Goal: Task Accomplishment & Management: Use online tool/utility

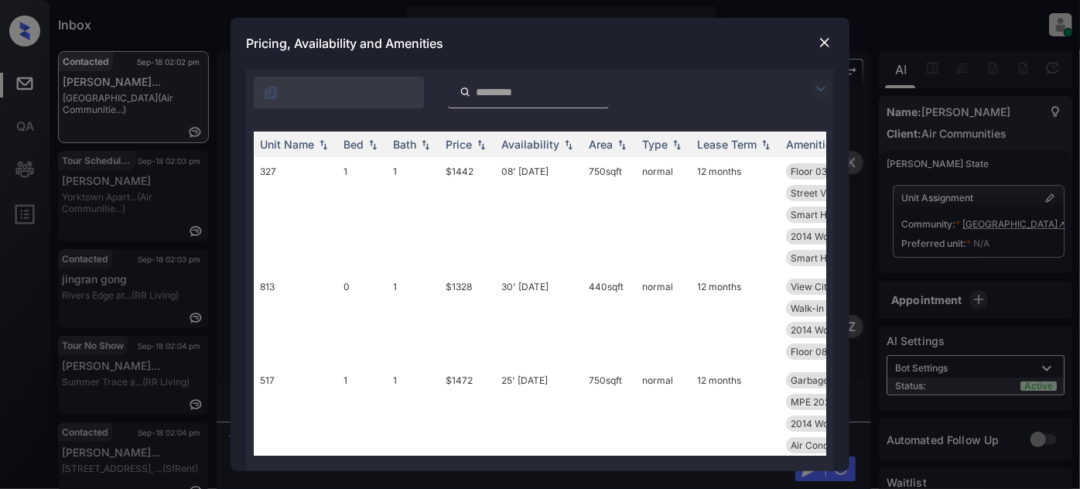
scroll to position [1369, 0]
click at [823, 82] on img at bounding box center [821, 89] width 19 height 19
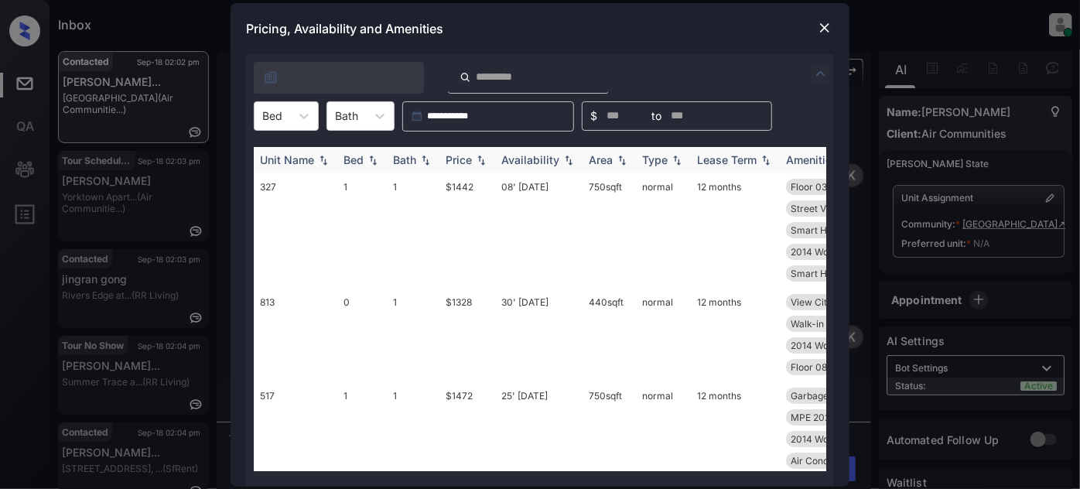
click at [287, 154] on div "Unit Name" at bounding box center [287, 159] width 54 height 13
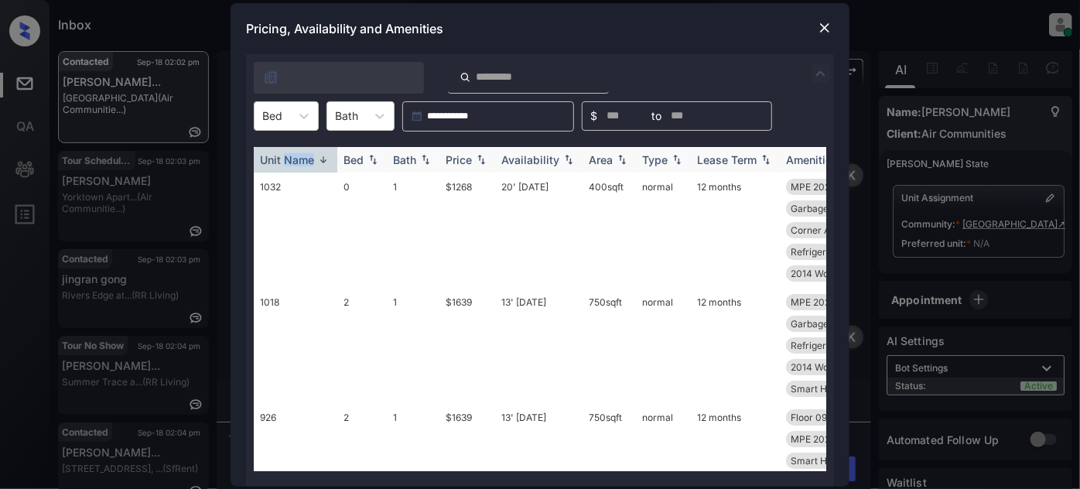
click at [287, 154] on div "Unit Name" at bounding box center [287, 159] width 54 height 13
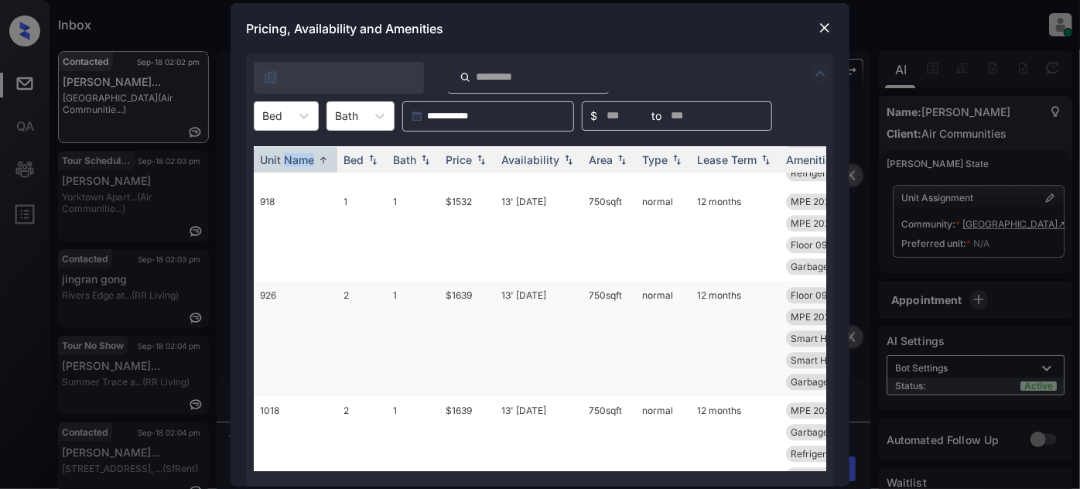
scroll to position [2008, 0]
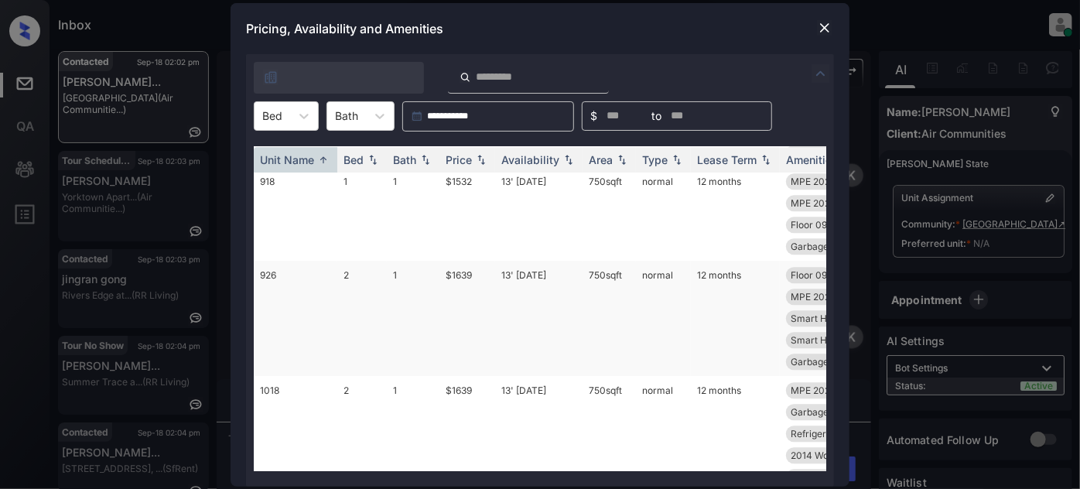
click at [557, 350] on td "13' [DATE]" at bounding box center [538, 318] width 87 height 115
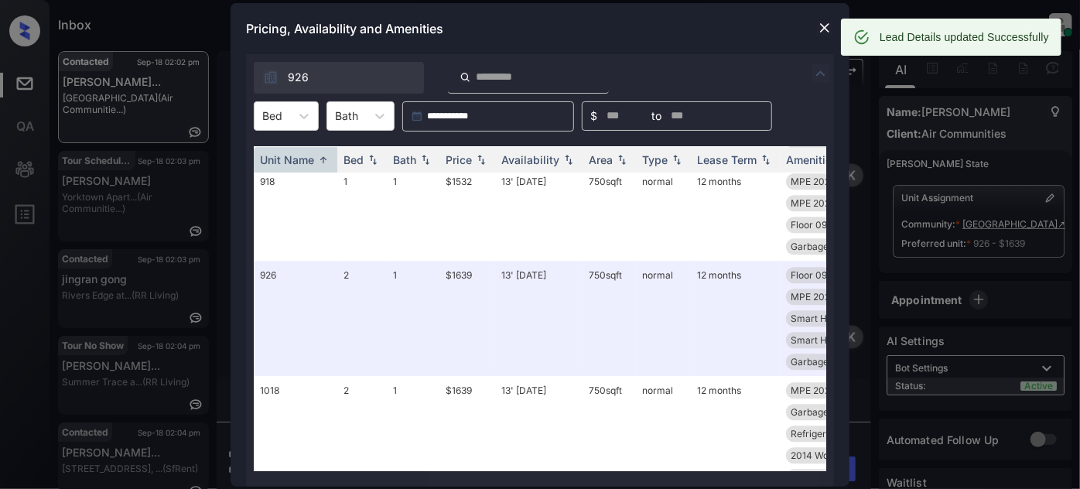
click at [819, 23] on img at bounding box center [824, 27] width 15 height 15
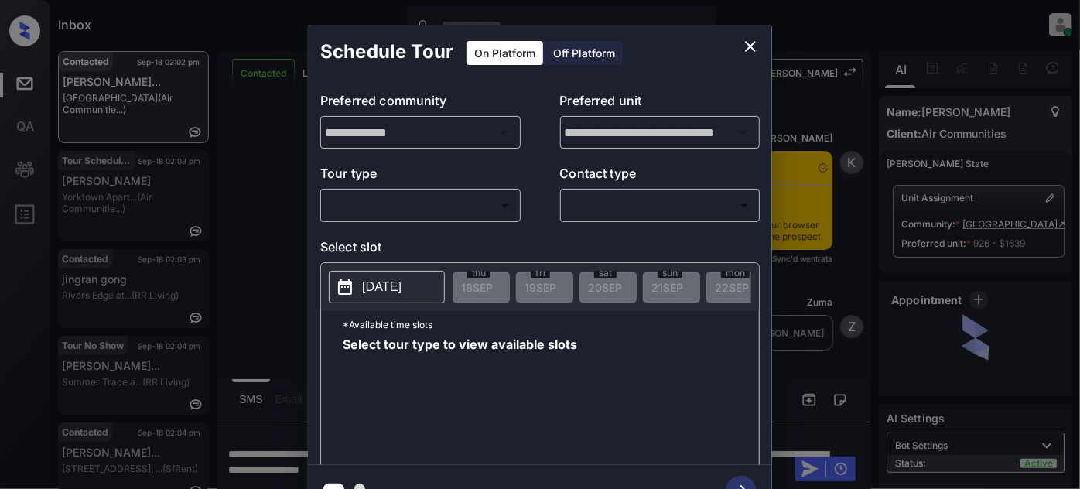
scroll to position [2243, 0]
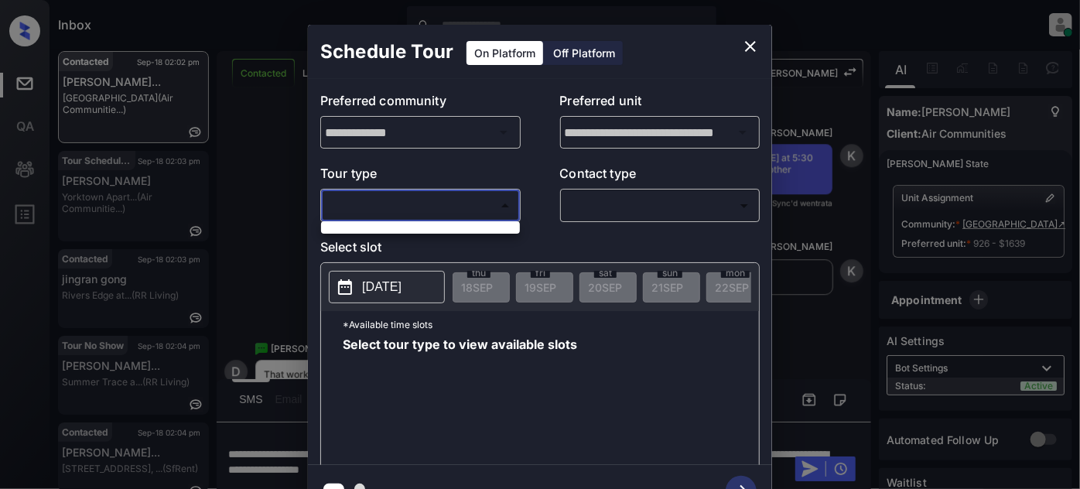
click at [458, 199] on body "Inbox Juan Carlos Manantan Online Set yourself offline Set yourself on break Pr…" at bounding box center [540, 244] width 1080 height 489
click at [426, 210] on div at bounding box center [540, 244] width 1080 height 489
click at [750, 45] on icon "close" at bounding box center [750, 46] width 11 height 11
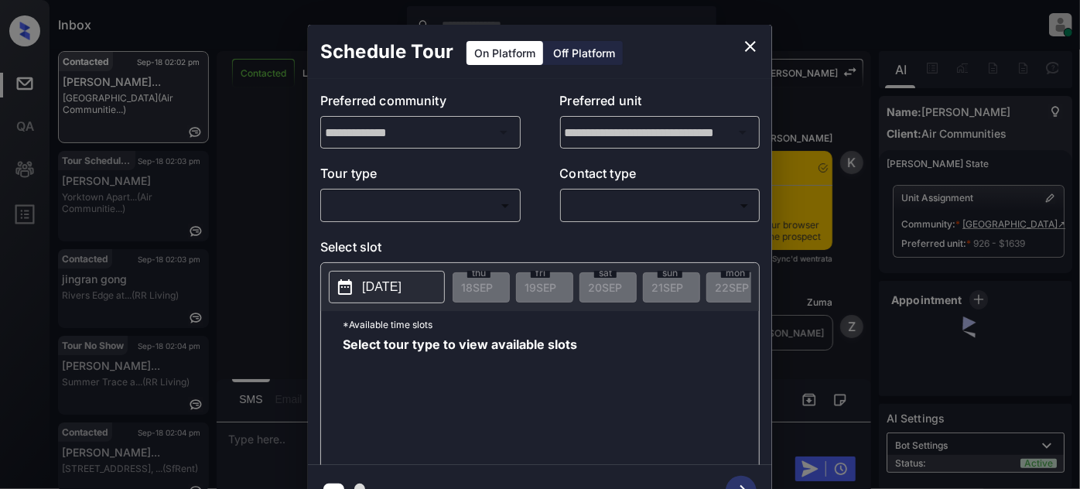
scroll to position [2172, 0]
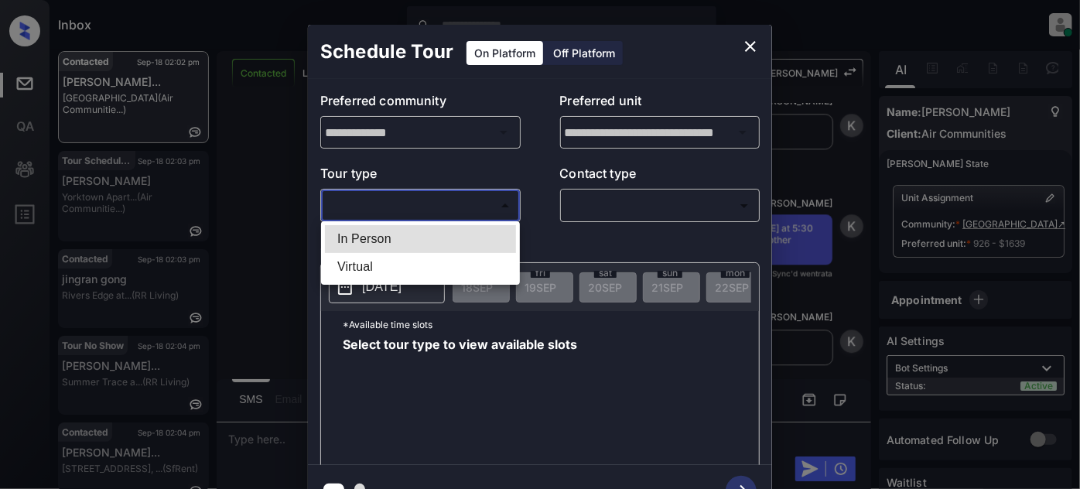
click at [444, 202] on body "Inbox Juan Carlos Manantan Online Set yourself offline Set yourself on break Pr…" at bounding box center [540, 244] width 1080 height 489
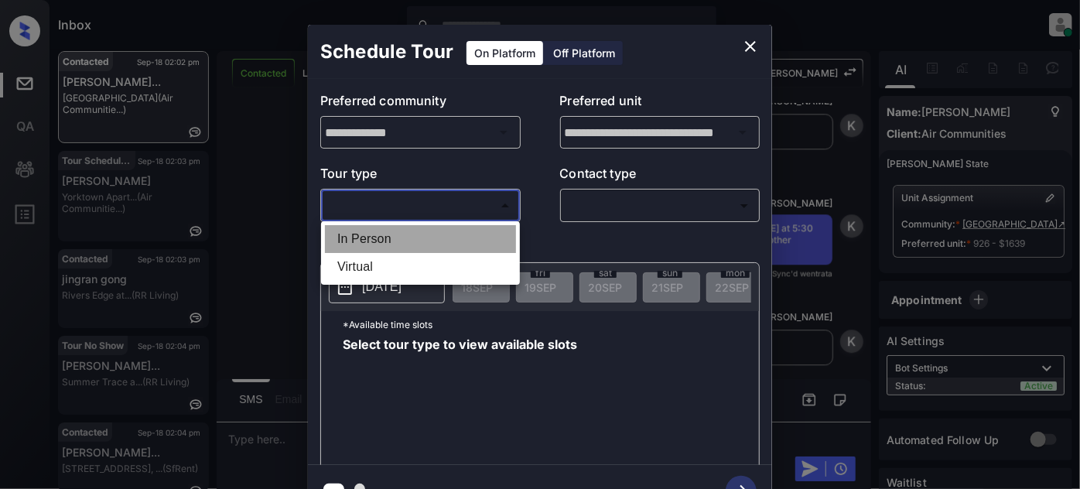
click at [436, 234] on li "In Person" at bounding box center [420, 239] width 191 height 28
type input "********"
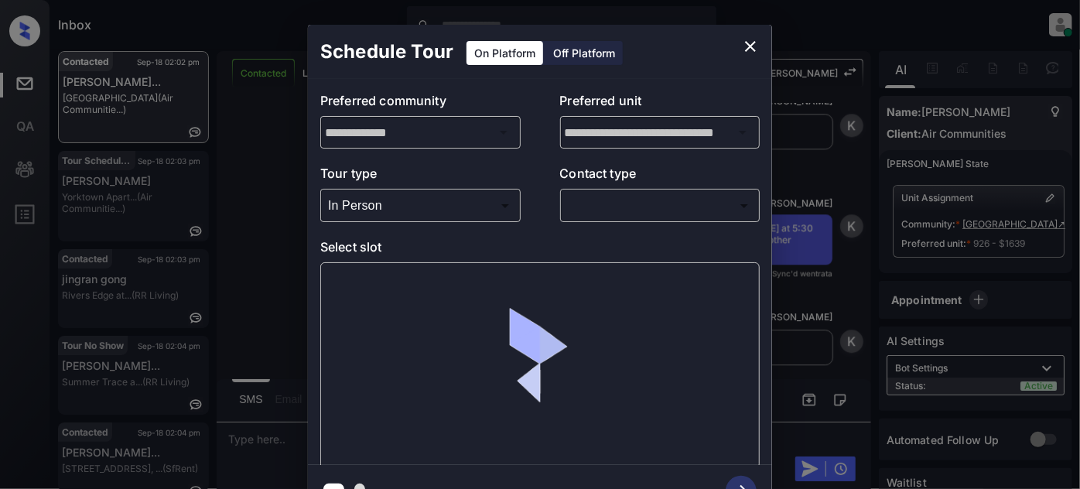
drag, startPoint x: 593, startPoint y: 190, endPoint x: 607, endPoint y: 218, distance: 30.8
click at [594, 190] on div "​ ​" at bounding box center [660, 205] width 200 height 33
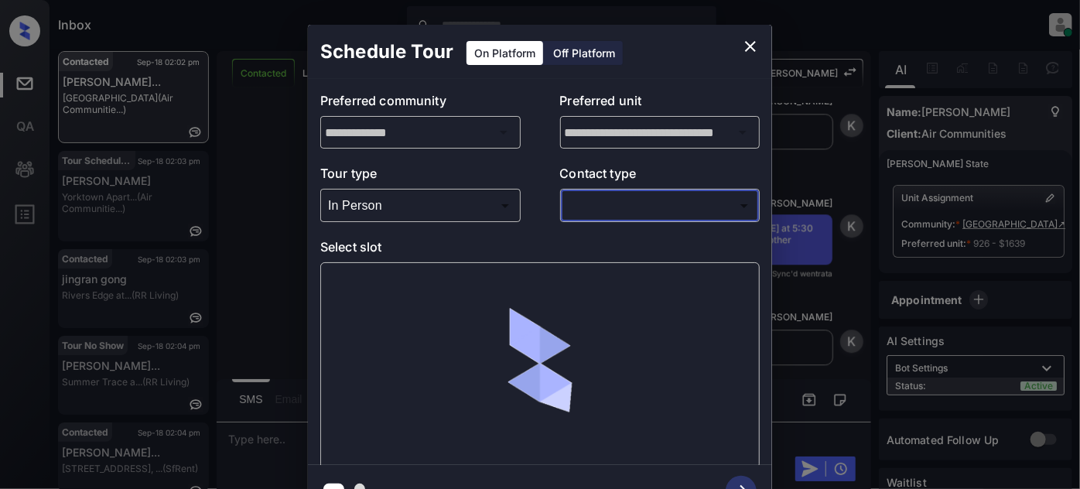
click at [614, 210] on body "Inbox Juan Carlos Manantan Online Set yourself offline Set yourself on break Pr…" at bounding box center [540, 244] width 1080 height 489
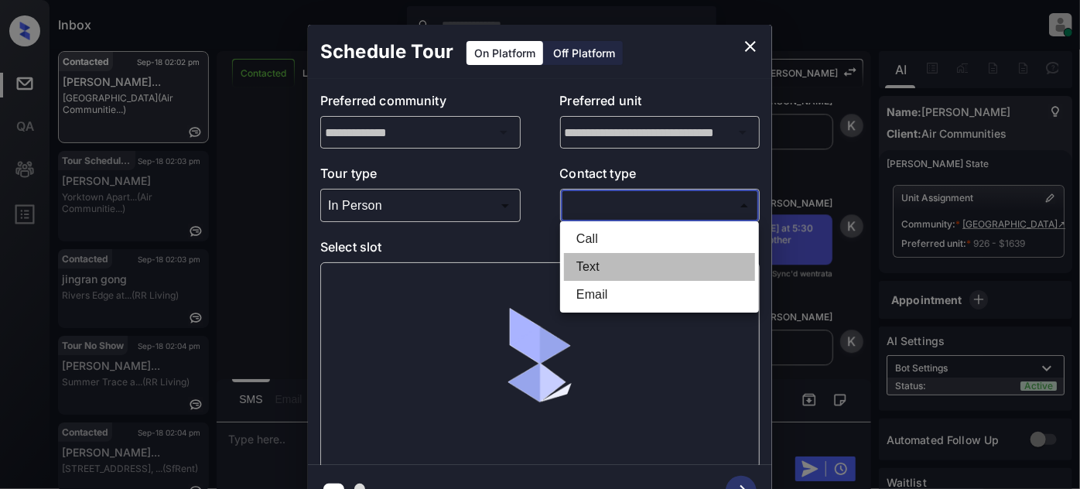
click at [600, 261] on li "Text" at bounding box center [659, 267] width 191 height 28
type input "****"
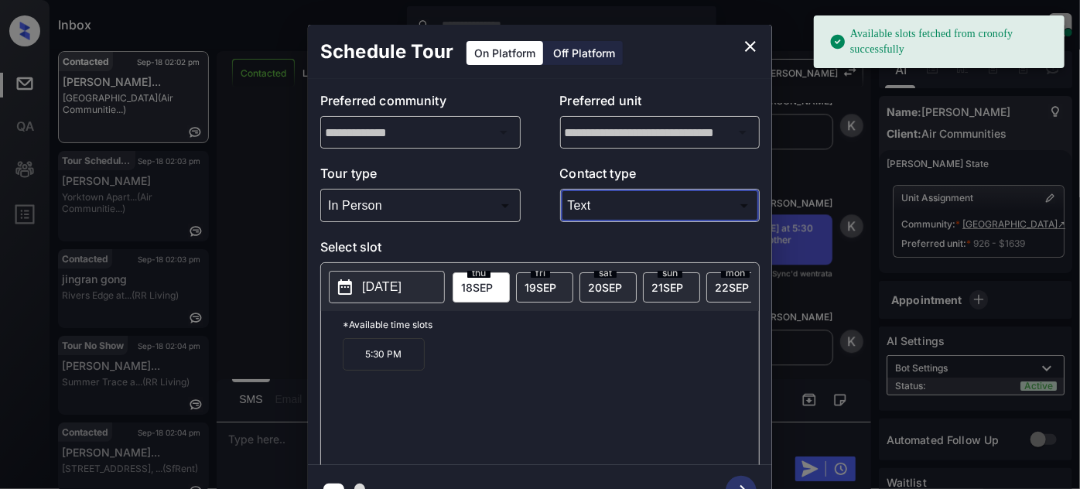
click at [398, 361] on p "5:30 PM" at bounding box center [384, 354] width 82 height 32
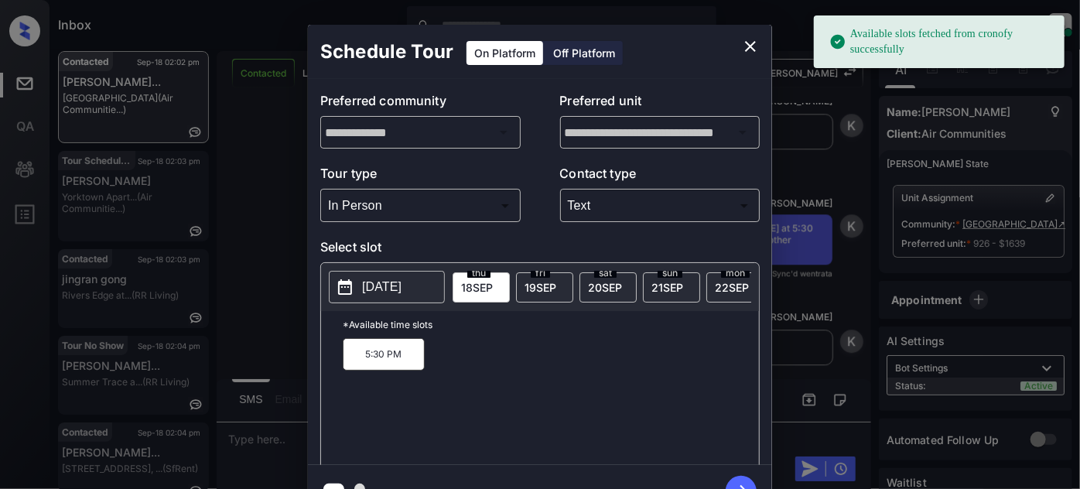
click at [737, 481] on icon "button" at bounding box center [741, 491] width 31 height 31
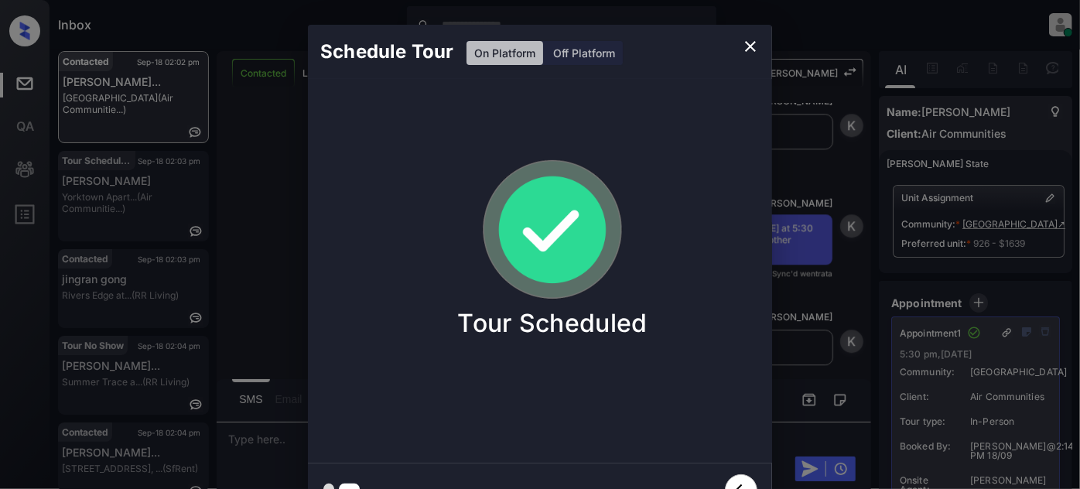
click at [751, 40] on icon "close" at bounding box center [750, 46] width 19 height 19
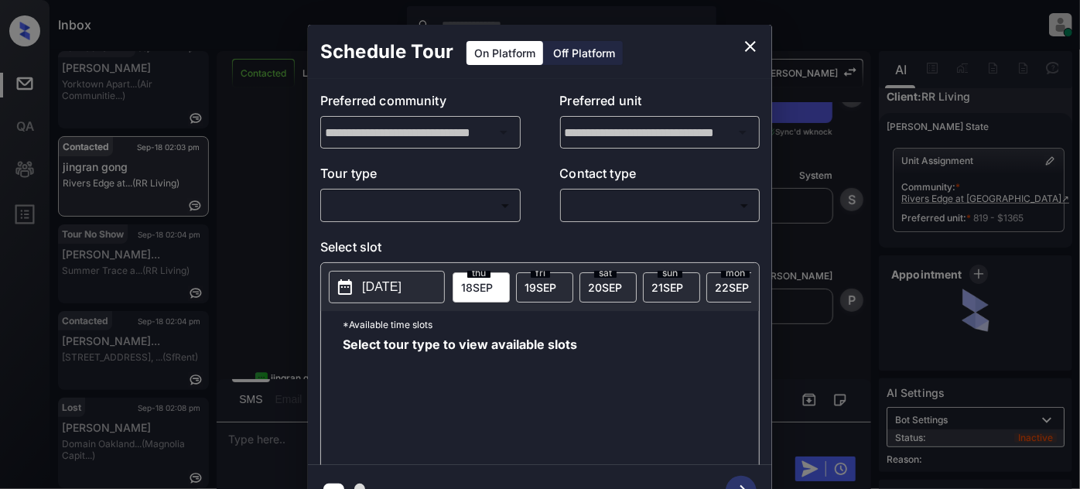
scroll to position [37, 0]
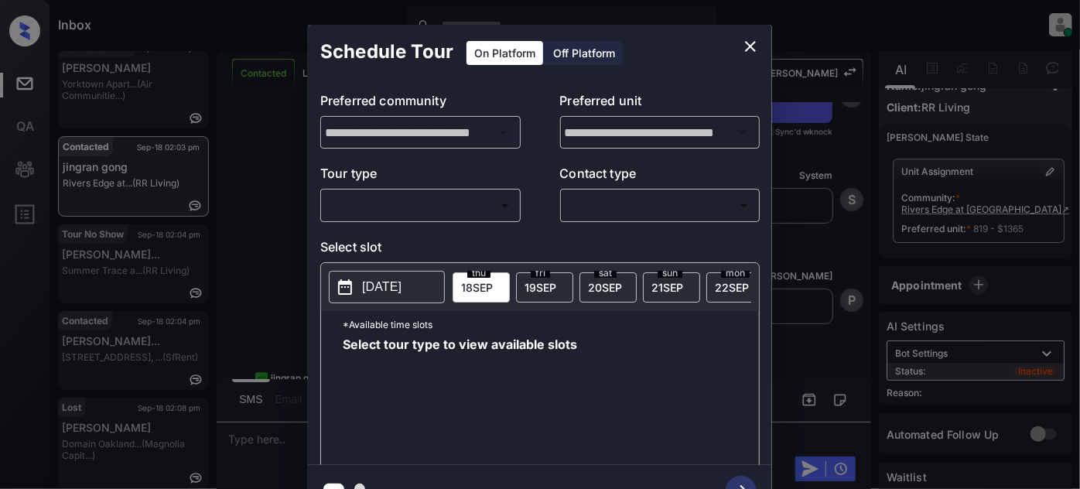
click at [458, 209] on body "Inbox [PERSON_NAME] Online Set yourself offline Set yourself on break Profile S…" at bounding box center [540, 244] width 1080 height 489
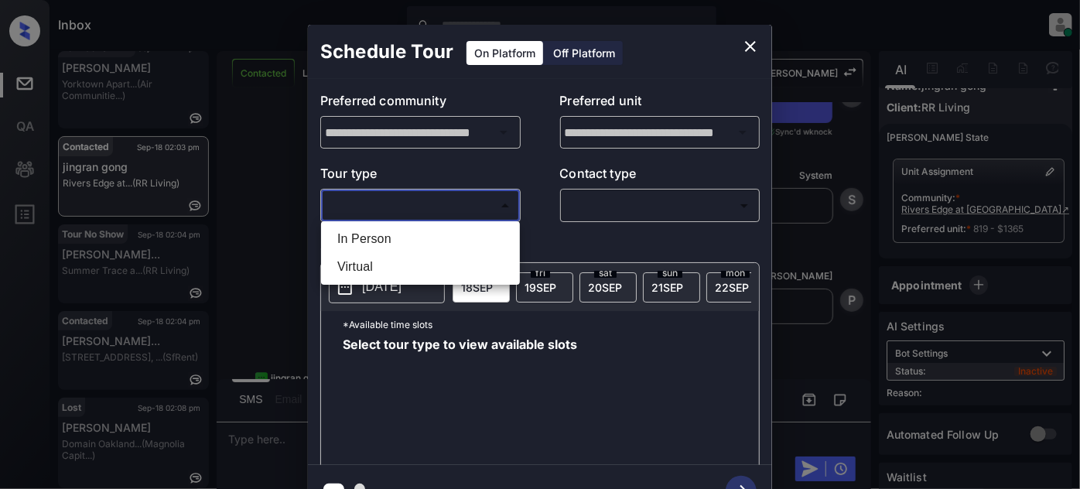
click at [375, 233] on li "In Person" at bounding box center [420, 239] width 191 height 28
type input "********"
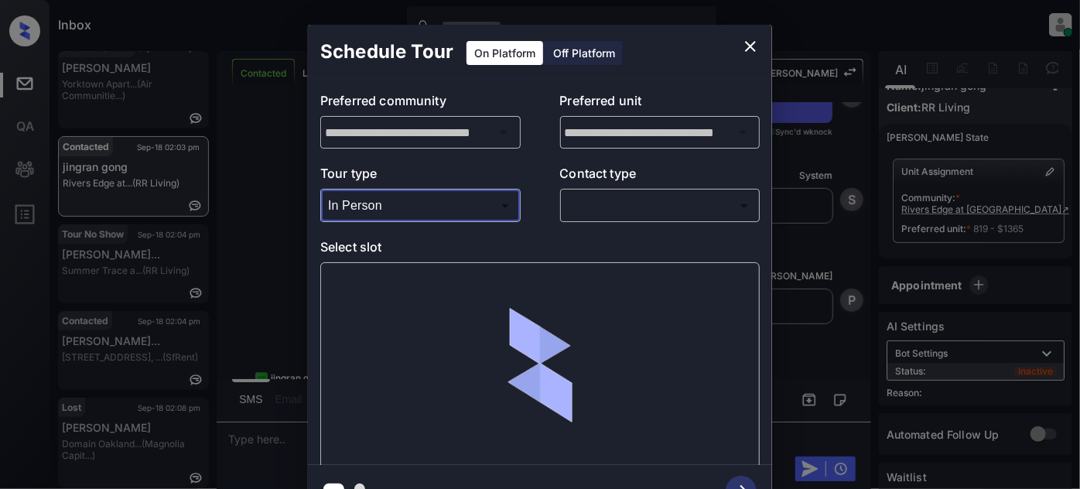
click at [625, 220] on div "​ ​" at bounding box center [660, 205] width 200 height 33
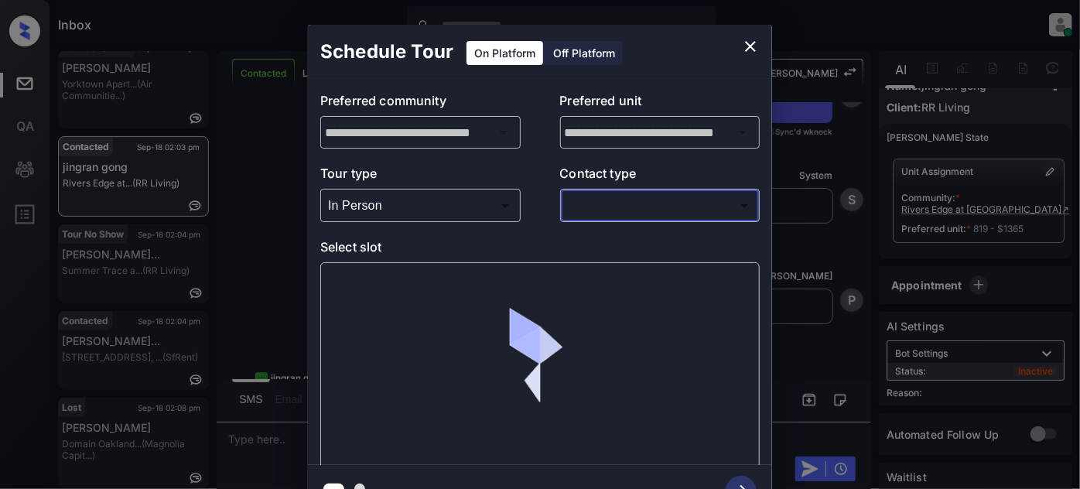
click at [622, 207] on body "Inbox [PERSON_NAME] Online Set yourself offline Set yourself on break Profile S…" at bounding box center [540, 244] width 1080 height 489
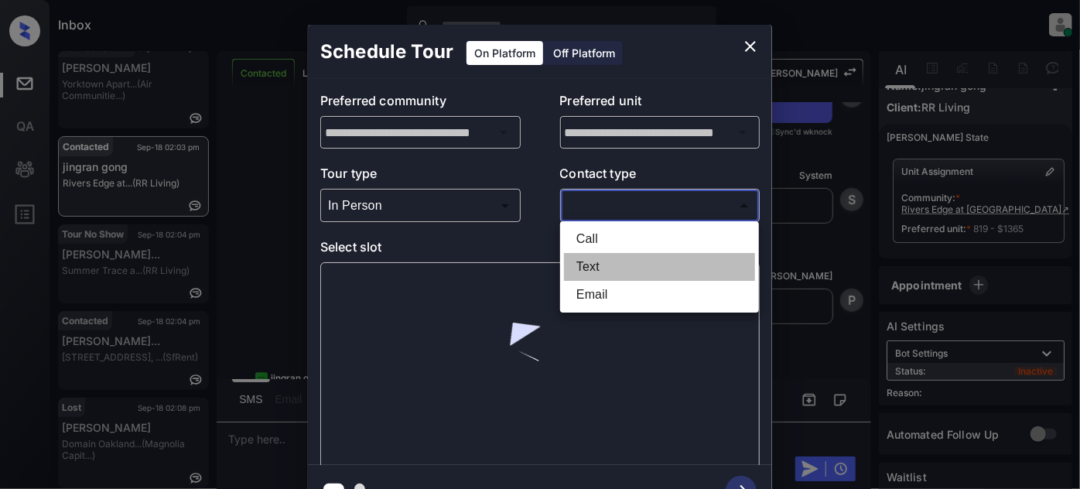
click at [598, 261] on li "Text" at bounding box center [659, 267] width 191 height 28
type input "****"
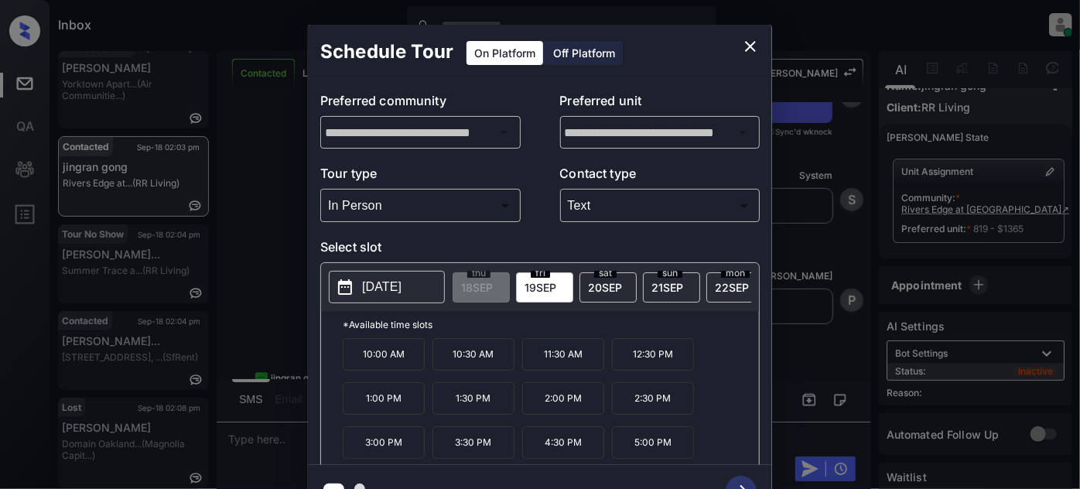
drag, startPoint x: 584, startPoint y: 405, endPoint x: 660, endPoint y: 456, distance: 91.4
click at [584, 405] on p "2:00 PM" at bounding box center [563, 398] width 82 height 32
click at [740, 480] on icon "button" at bounding box center [741, 491] width 31 height 31
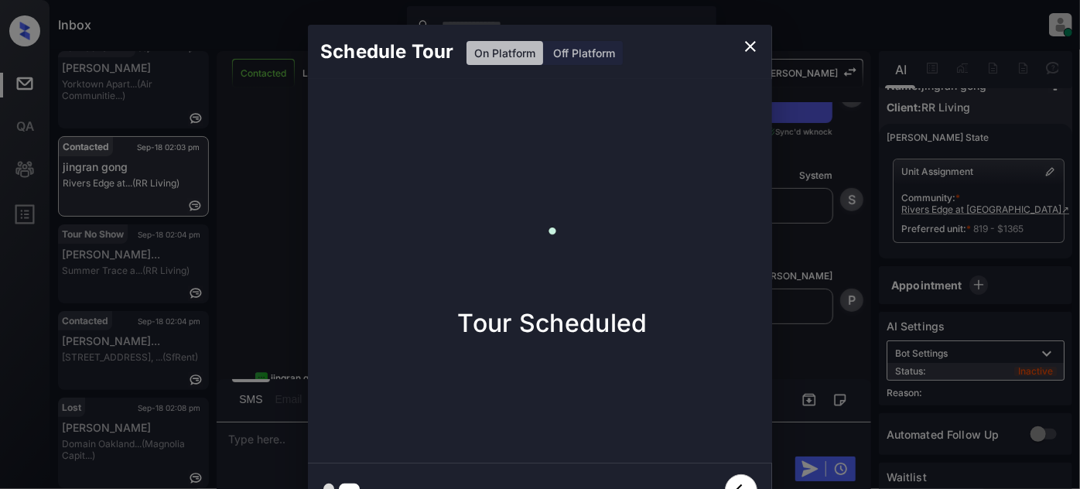
click at [808, 267] on div "Schedule Tour On Platform Off Platform Tour Scheduled" at bounding box center [540, 271] width 1080 height 542
